Goal: Task Accomplishment & Management: Manage account settings

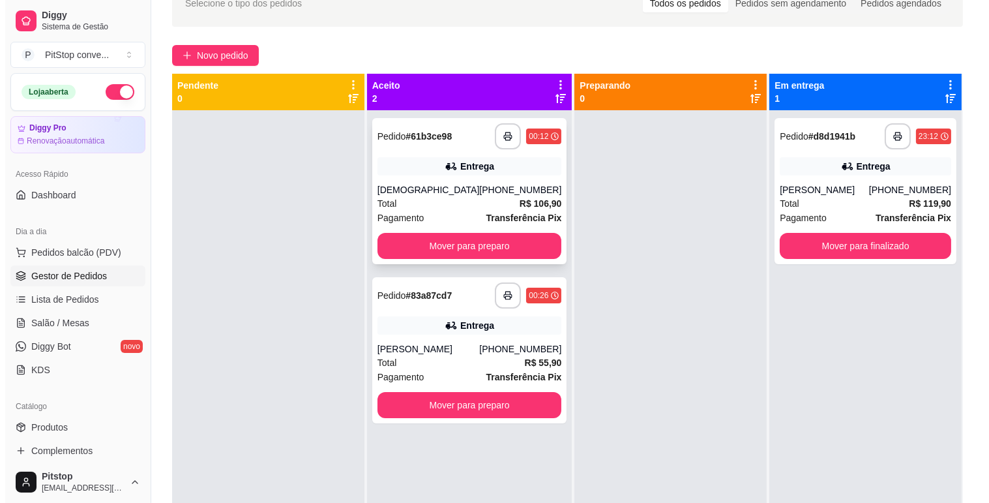
scroll to position [36, 0]
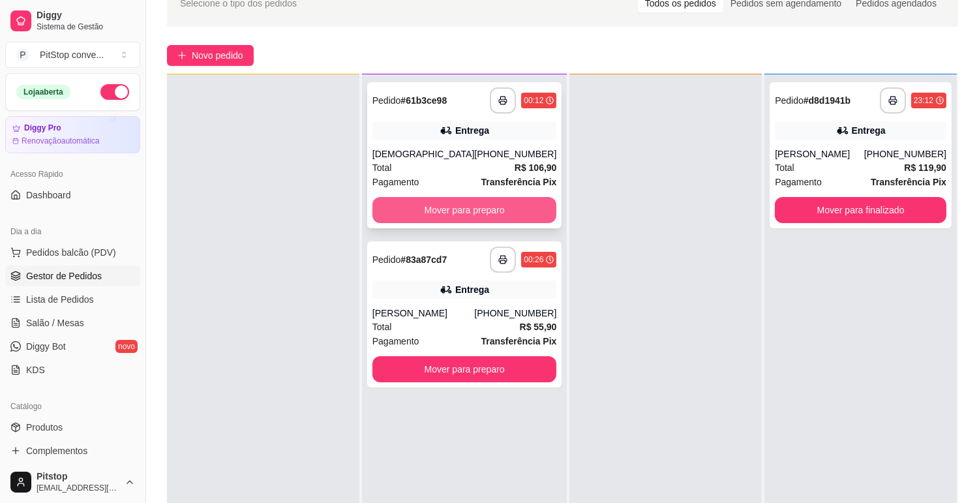
click at [478, 207] on button "Mover para preparo" at bounding box center [464, 210] width 185 height 26
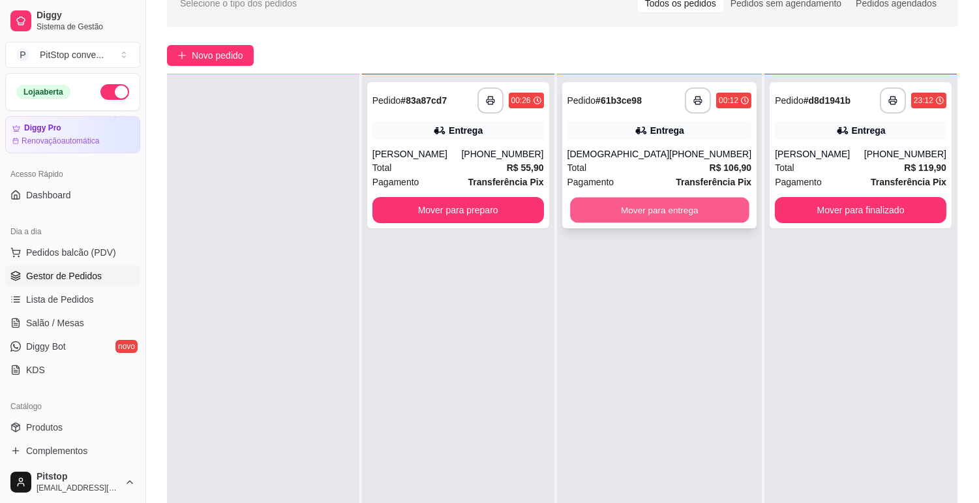
click at [605, 207] on button "Mover para entrega" at bounding box center [659, 210] width 179 height 25
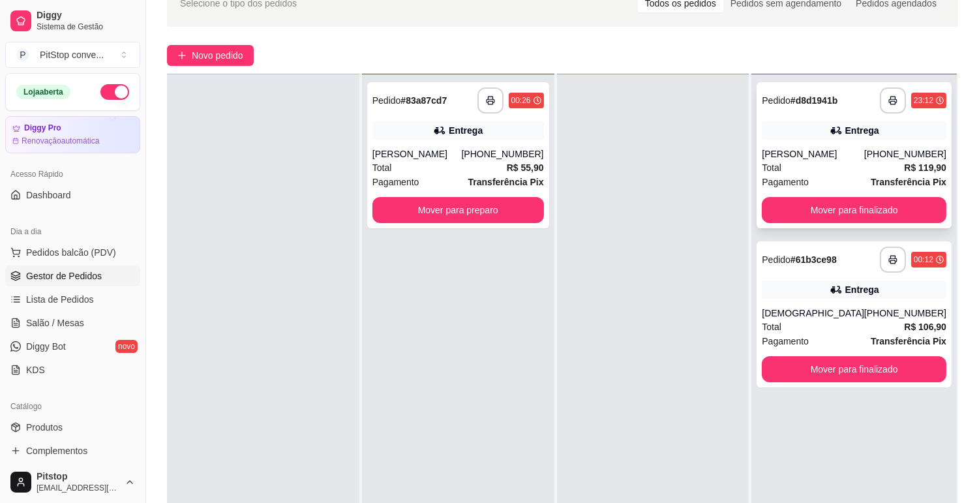
click at [838, 157] on div "[PERSON_NAME]" at bounding box center [813, 153] width 102 height 13
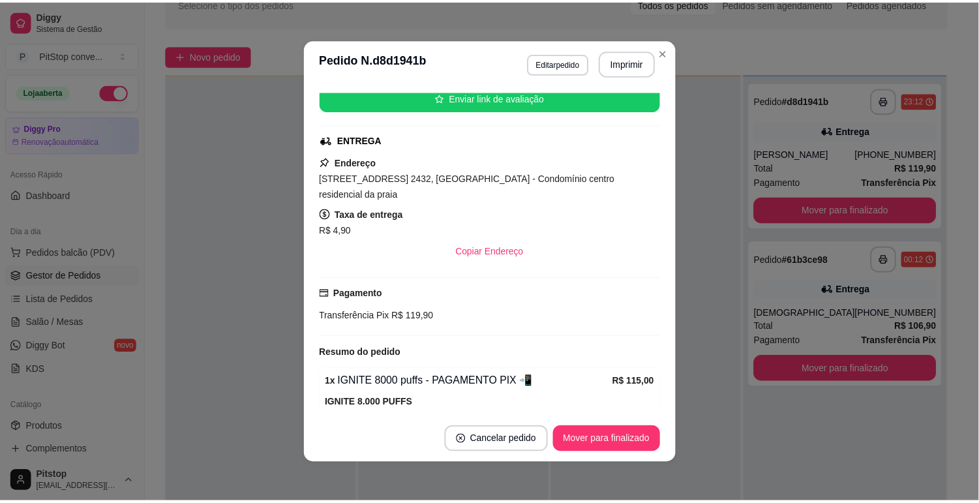
scroll to position [241, 0]
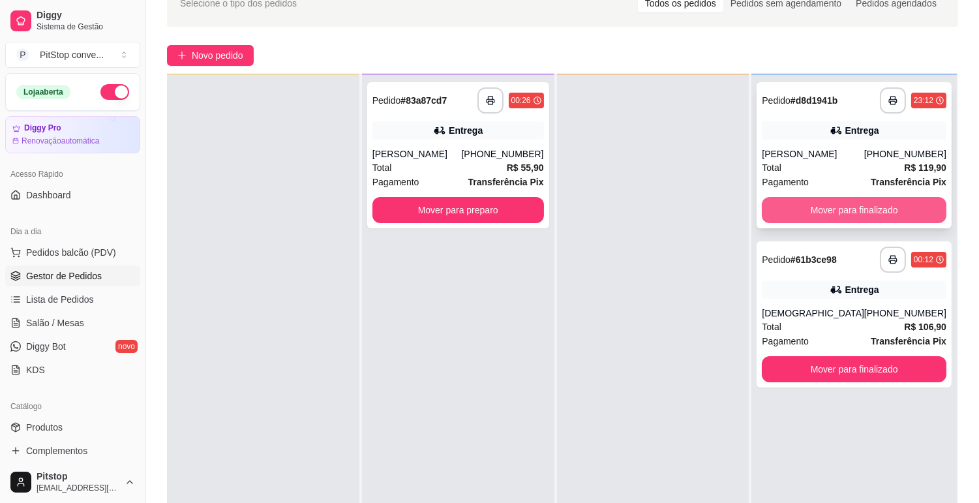
click at [831, 205] on button "Mover para finalizado" at bounding box center [854, 210] width 185 height 26
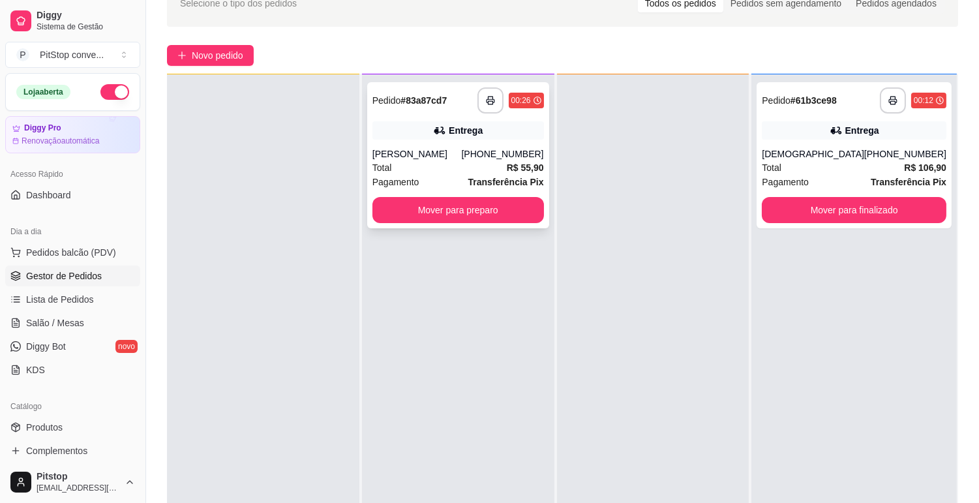
click at [427, 226] on div "**********" at bounding box center [458, 155] width 182 height 146
click at [102, 93] on button "button" at bounding box center [114, 92] width 29 height 16
click at [466, 211] on button "Mover para preparo" at bounding box center [458, 210] width 166 height 25
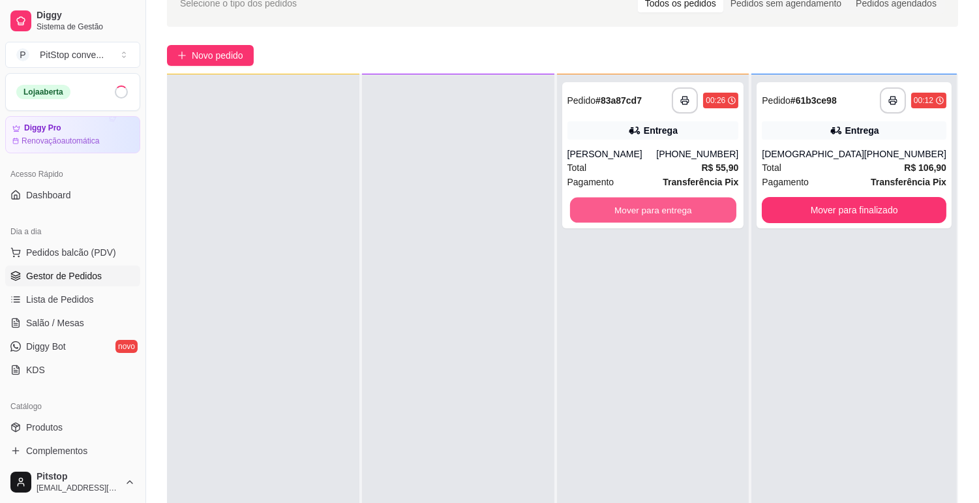
click at [651, 217] on button "Mover para entrega" at bounding box center [653, 210] width 166 height 25
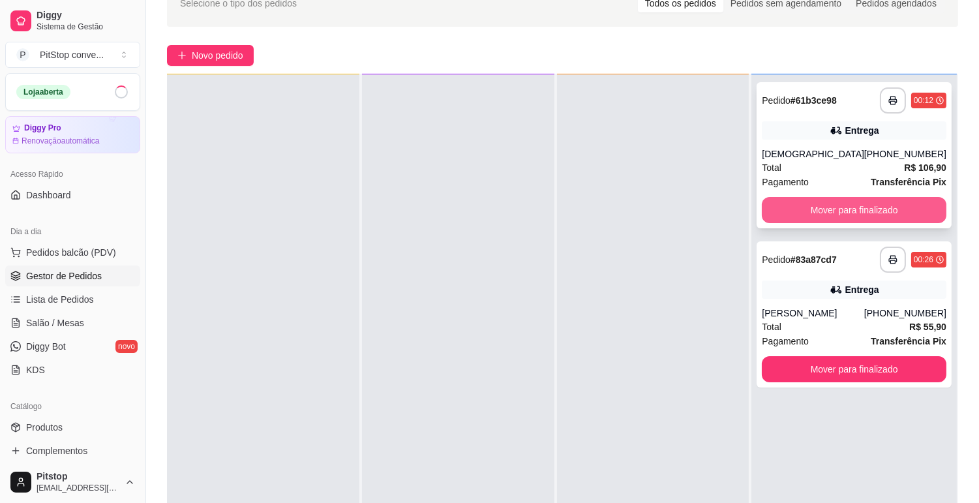
click at [862, 220] on button "Mover para finalizado" at bounding box center [854, 210] width 185 height 26
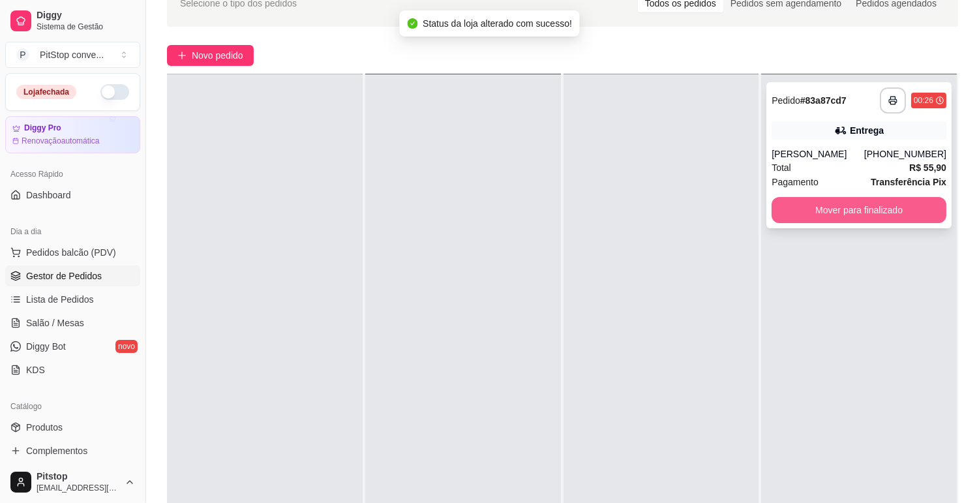
click at [864, 213] on button "Mover para finalizado" at bounding box center [859, 210] width 175 height 26
click at [806, 193] on div "**********" at bounding box center [858, 155] width 185 height 146
click at [806, 204] on button "Mover para finalizado" at bounding box center [859, 210] width 175 height 26
